Goal: Transaction & Acquisition: Purchase product/service

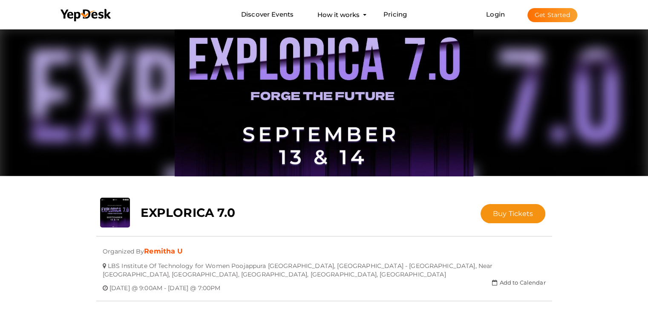
click at [226, 155] on img at bounding box center [324, 101] width 299 height 149
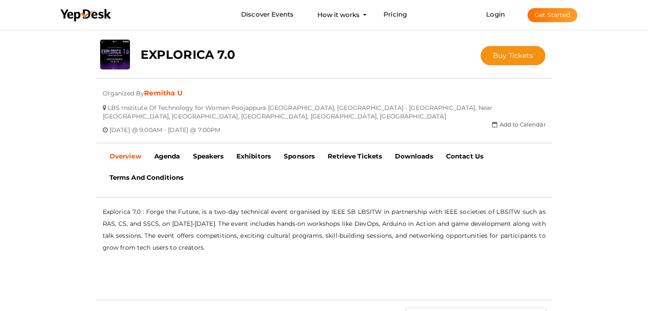
scroll to position [159, 0]
click at [167, 156] on b "Agenda" at bounding box center [167, 156] width 26 height 8
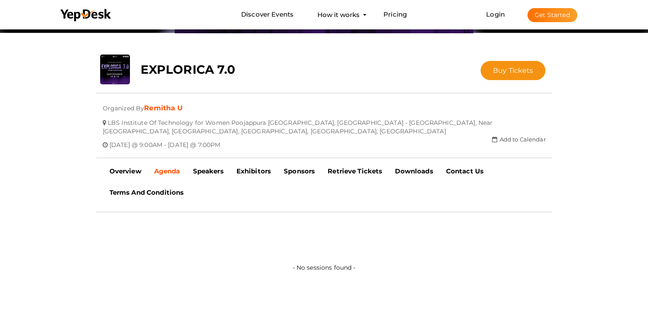
scroll to position [136, 0]
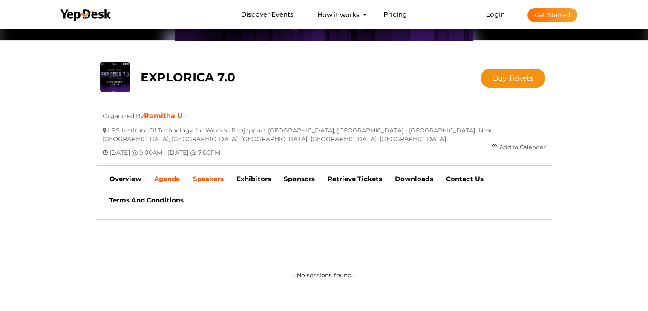
click at [195, 177] on b "Speakers" at bounding box center [208, 179] width 31 height 8
click at [260, 176] on b "Exhibitors" at bounding box center [254, 179] width 35 height 8
click at [295, 176] on b "Sponsors" at bounding box center [299, 179] width 31 height 8
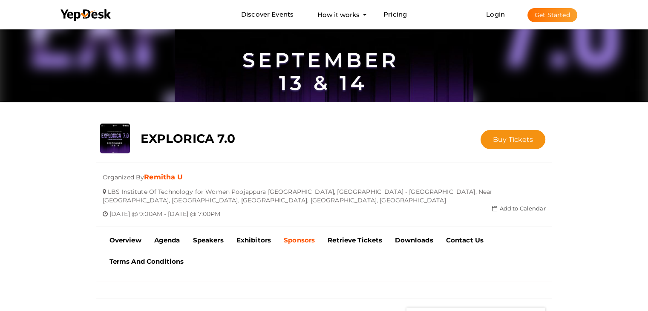
scroll to position [75, 0]
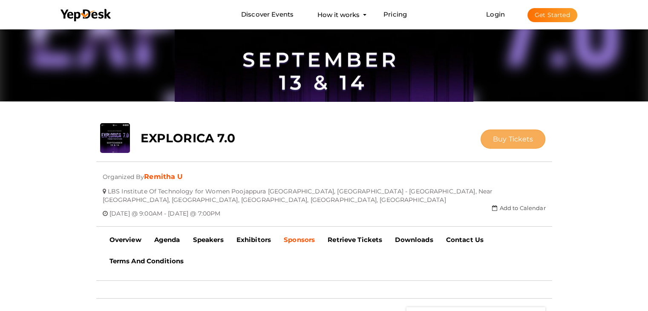
click at [528, 136] on span "Buy Tickets" at bounding box center [513, 139] width 41 height 8
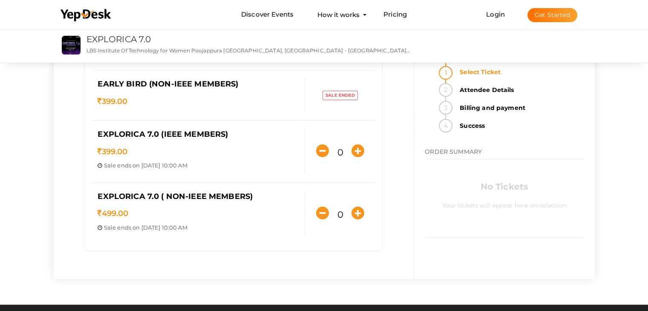
scroll to position [113, 0]
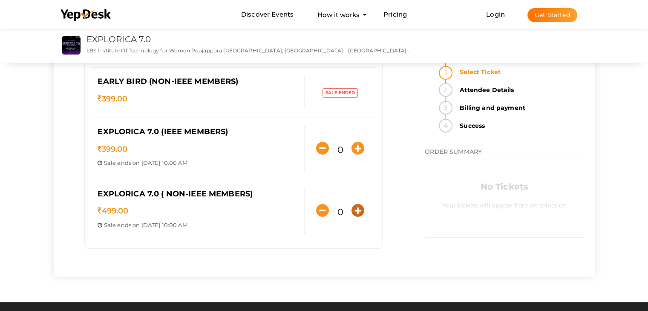
click at [359, 214] on icon "button" at bounding box center [358, 210] width 13 height 13
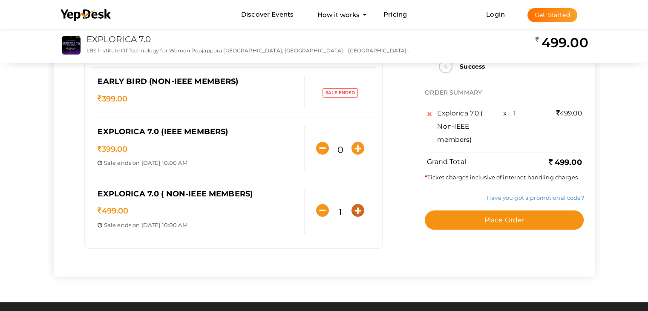
click at [359, 214] on icon "button" at bounding box center [358, 210] width 13 height 13
type input "4"
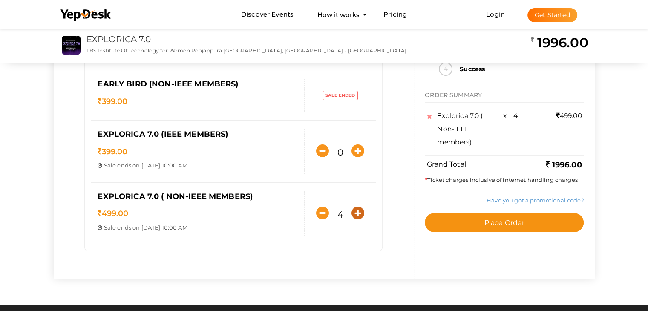
scroll to position [111, 0]
